Goal: Check status: Check status

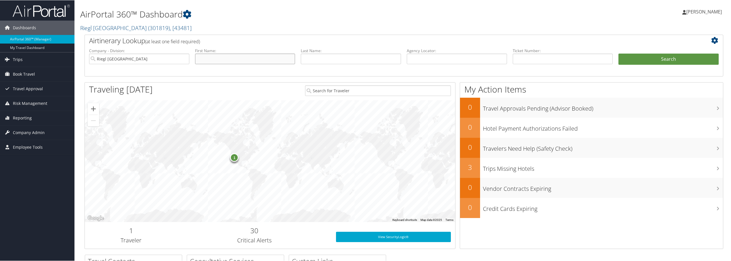
click at [213, 60] on input "text" at bounding box center [245, 58] width 100 height 11
type input "[PERSON_NAME]"
click at [308, 55] on input "text" at bounding box center [351, 58] width 100 height 11
type input "[PERSON_NAME]"
click at [622, 62] on button "Search" at bounding box center [669, 58] width 100 height 11
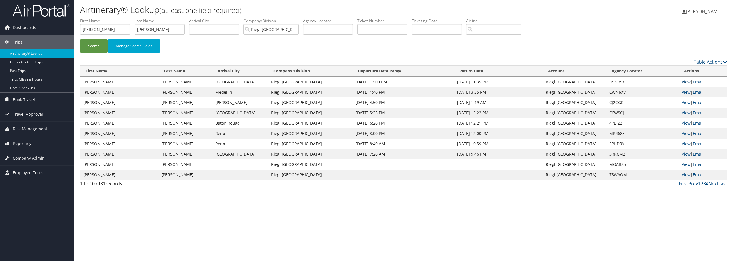
click at [685, 81] on link "View" at bounding box center [686, 81] width 9 height 5
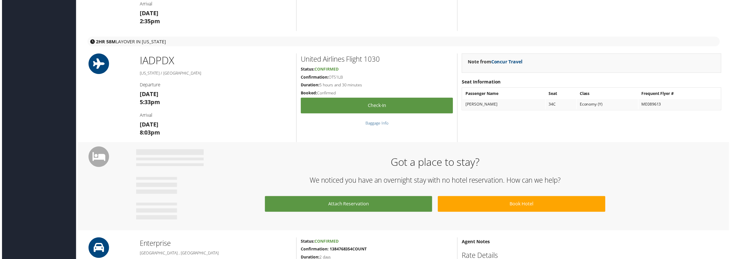
scroll to position [602, 0]
